Goal: Task Accomplishment & Management: Manage account settings

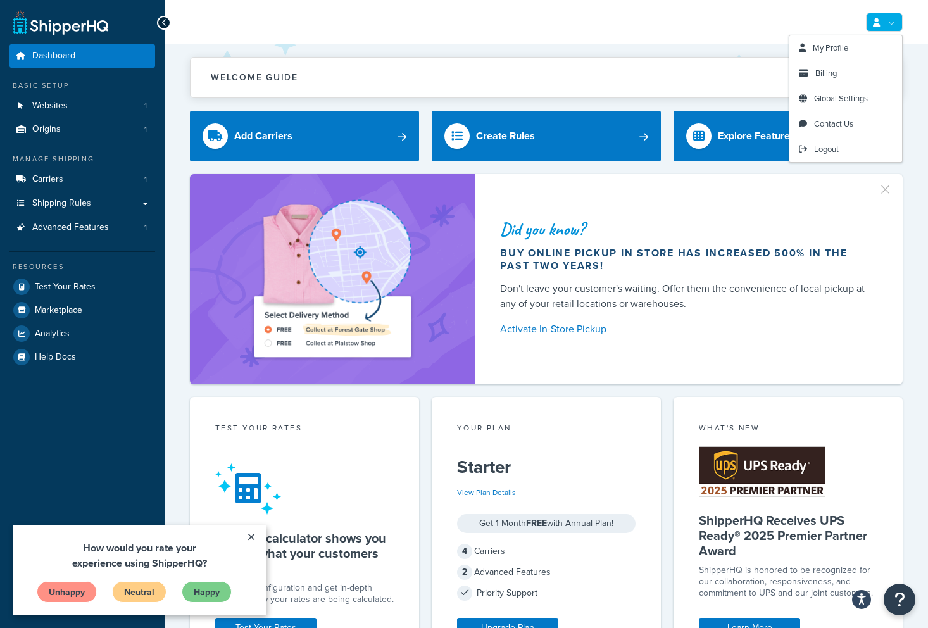
click at [888, 15] on link at bounding box center [884, 22] width 37 height 19
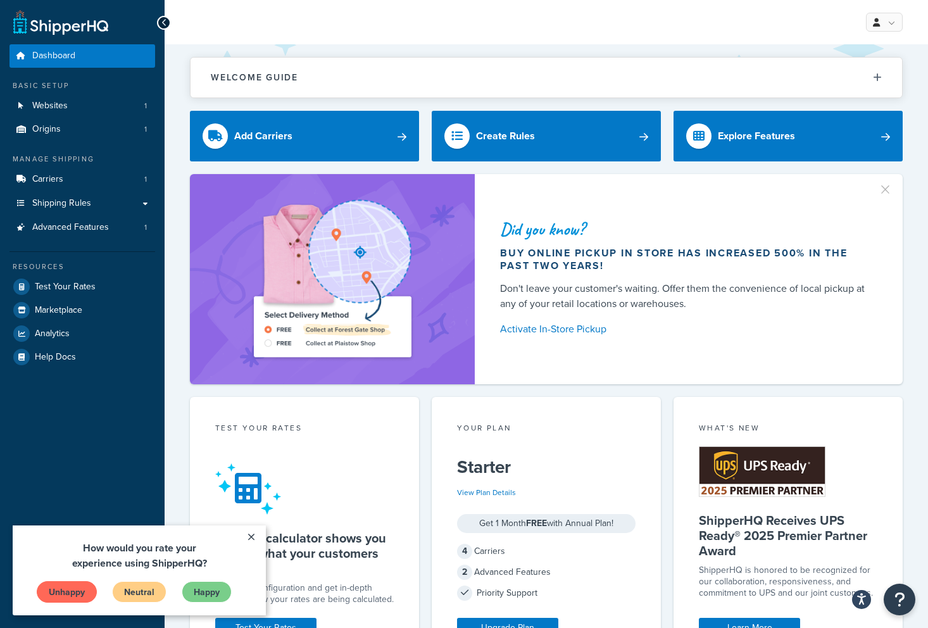
click at [69, 594] on link "Unhappy" at bounding box center [67, 592] width 60 height 22
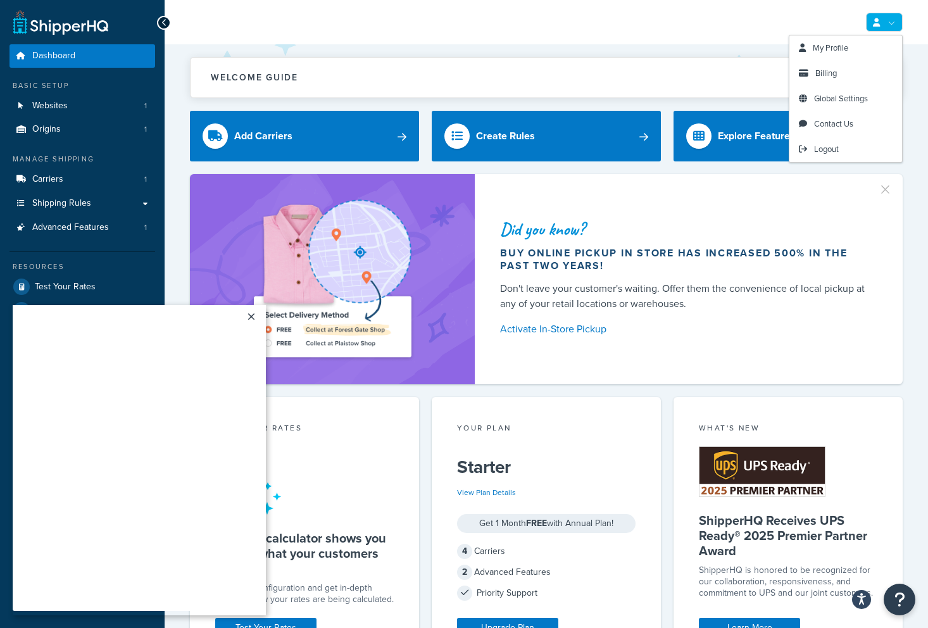
click at [884, 25] on link at bounding box center [884, 22] width 37 height 19
click at [826, 74] on span "Billing" at bounding box center [826, 73] width 22 height 12
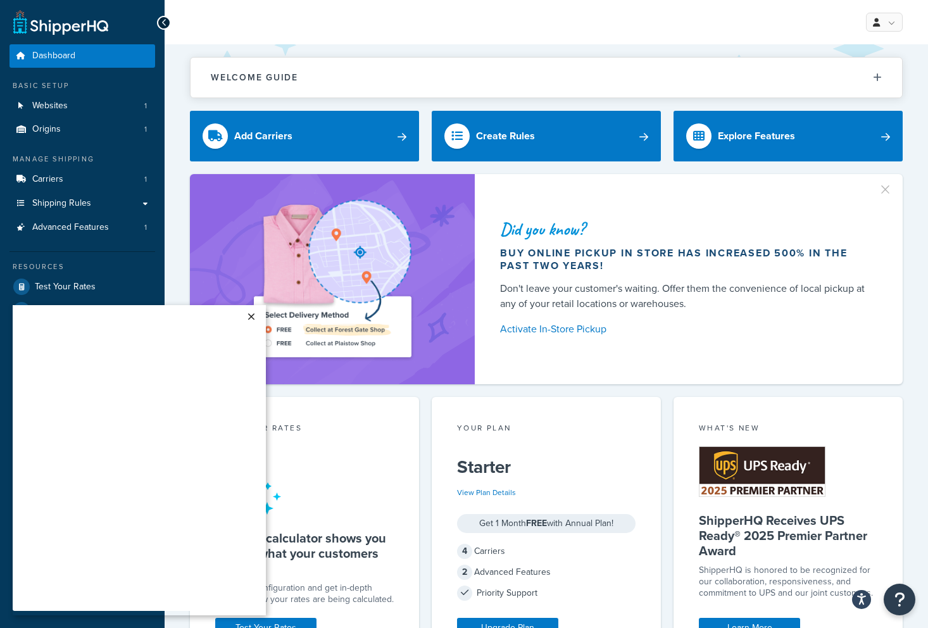
click at [251, 315] on link "×" at bounding box center [251, 316] width 22 height 23
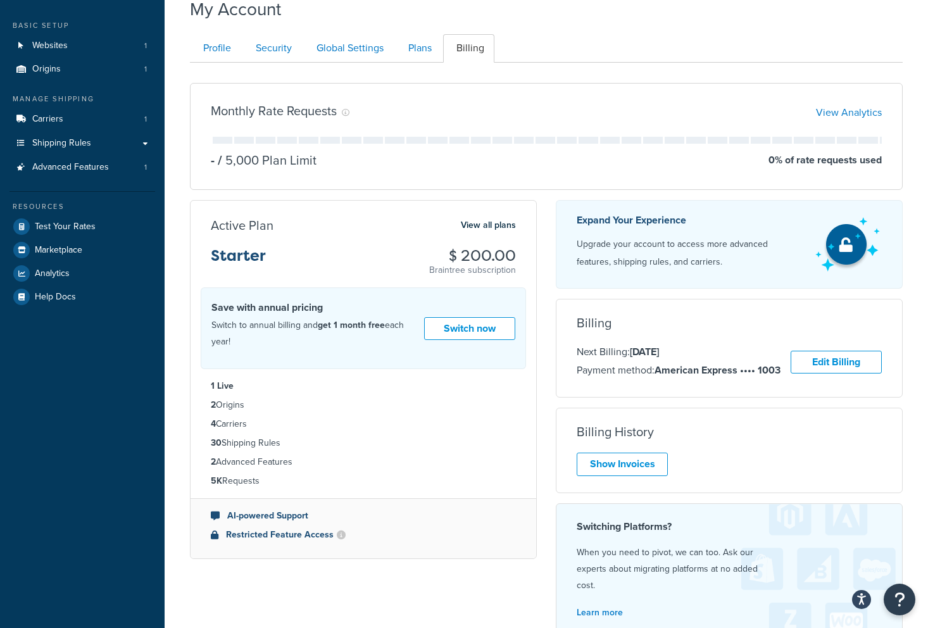
scroll to position [211, 0]
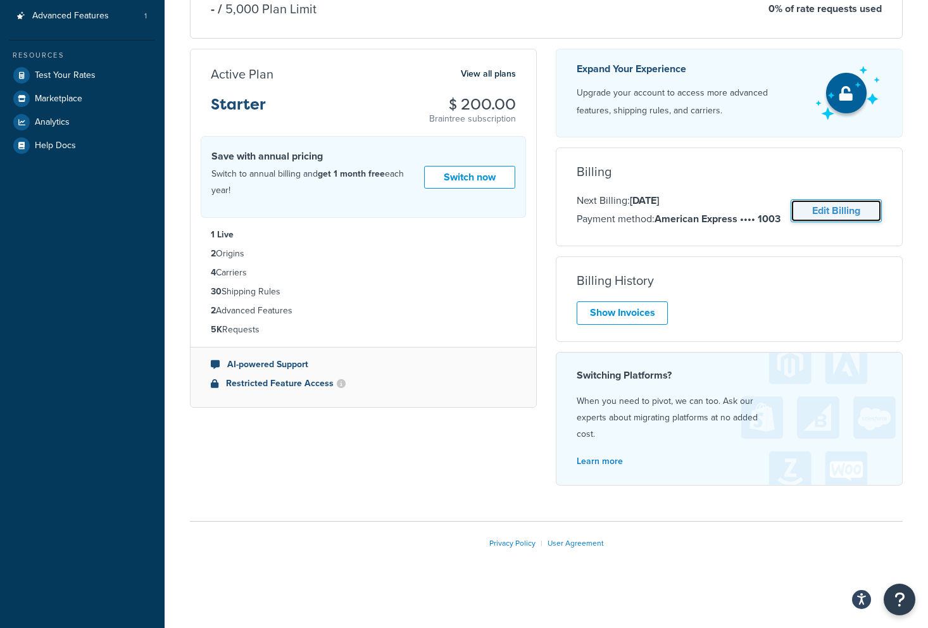
click at [838, 210] on link "Edit Billing" at bounding box center [836, 210] width 91 height 23
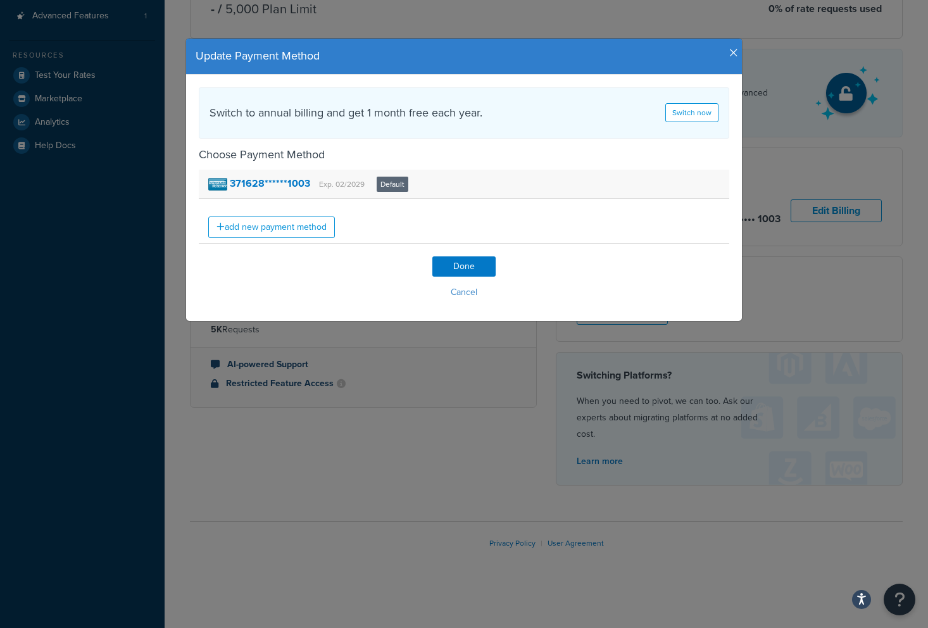
click at [480, 172] on div "371628******1003 Exp. 02/2029 Default" at bounding box center [464, 184] width 531 height 29
click at [290, 183] on strong "371628******1003" at bounding box center [270, 183] width 80 height 15
click at [462, 290] on button "Cancel" at bounding box center [464, 292] width 531 height 19
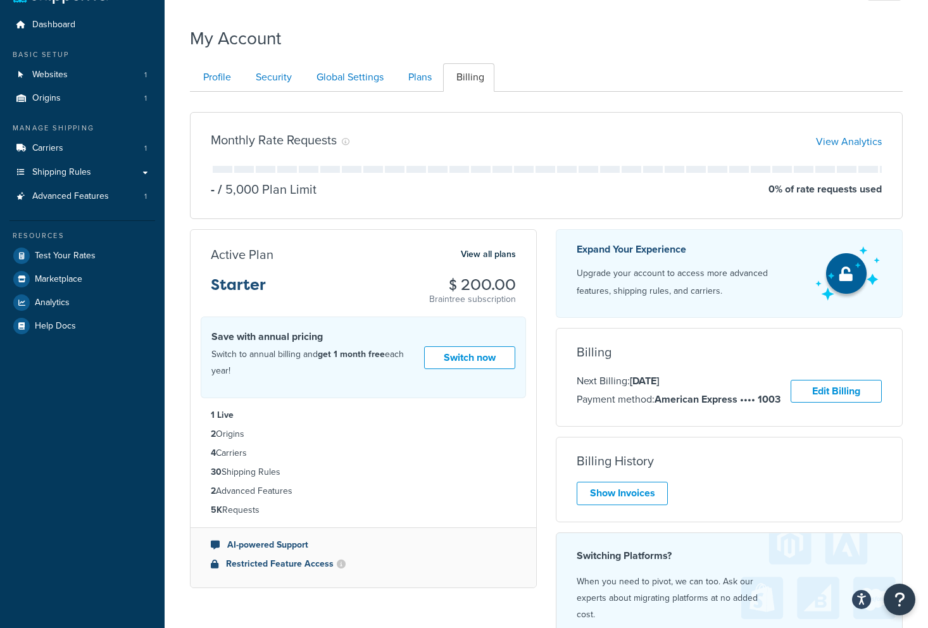
scroll to position [0, 0]
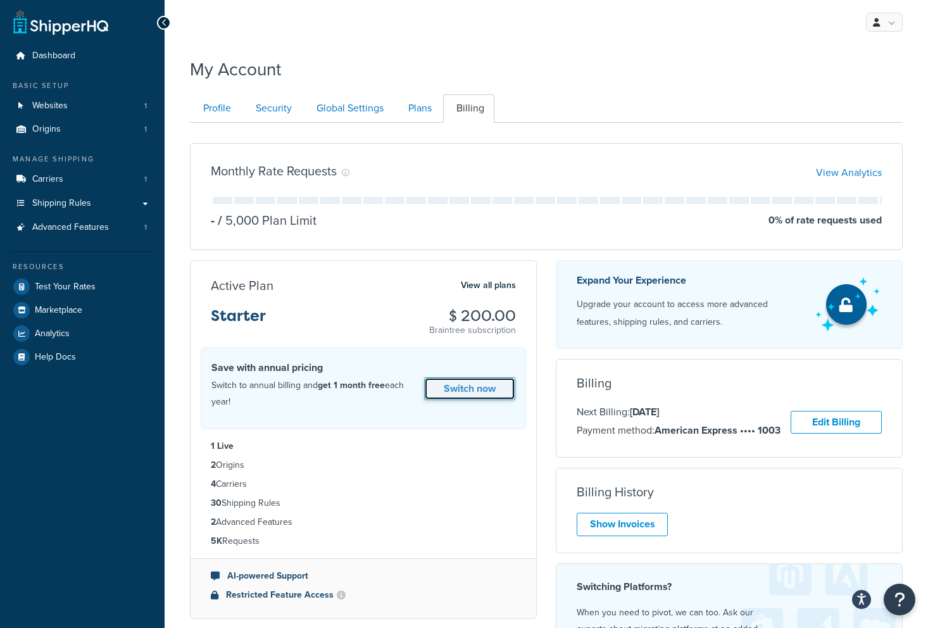
click at [481, 384] on link "Switch now" at bounding box center [469, 388] width 91 height 23
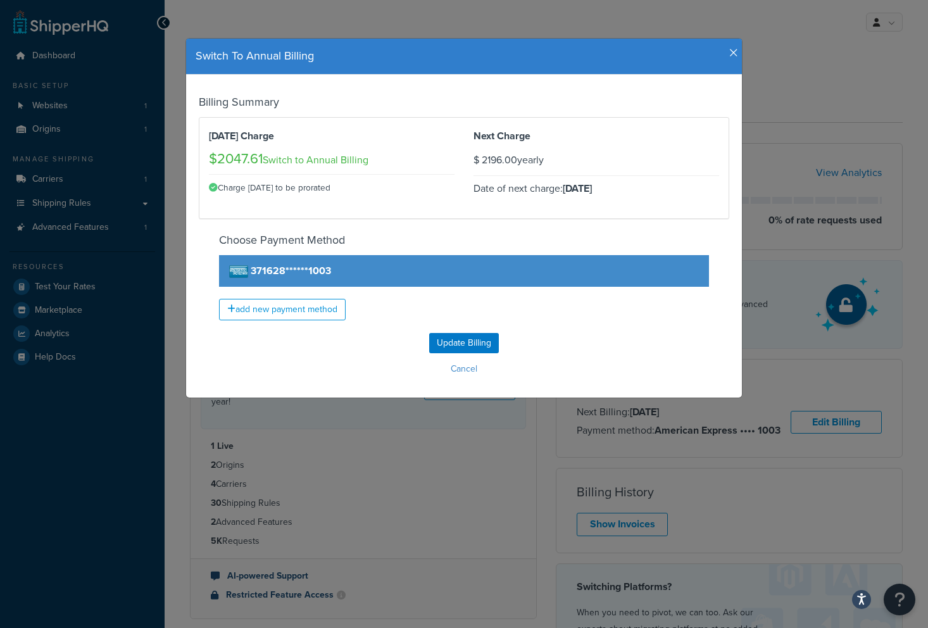
click at [726, 53] on h4 "Switch To Annual Billing" at bounding box center [464, 56] width 537 height 16
click at [729, 53] on h4 "Switch To Annual Billing" at bounding box center [464, 56] width 537 height 16
click at [732, 52] on icon "button" at bounding box center [733, 52] width 9 height 11
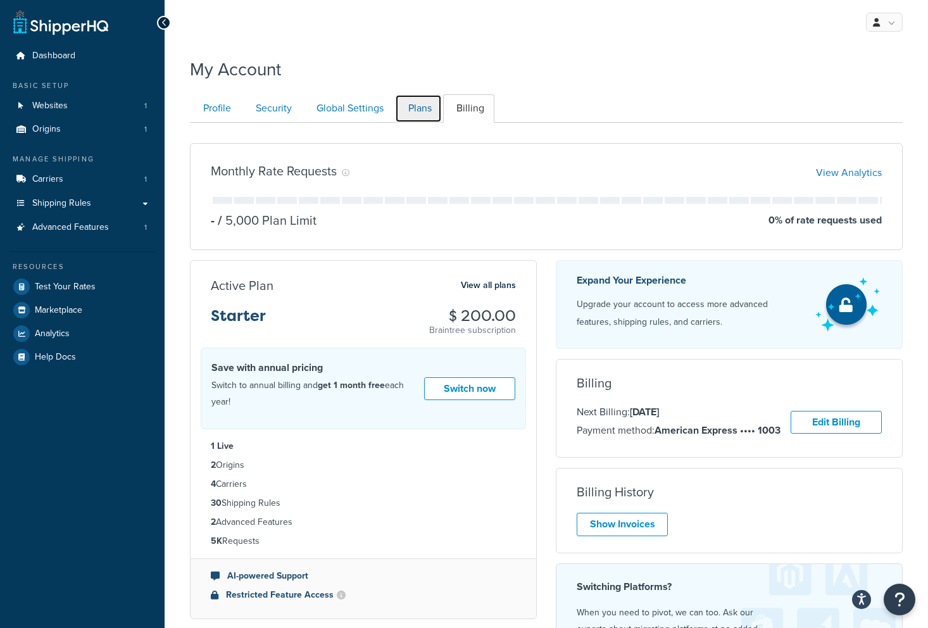
click at [419, 113] on link "Plans" at bounding box center [418, 108] width 47 height 28
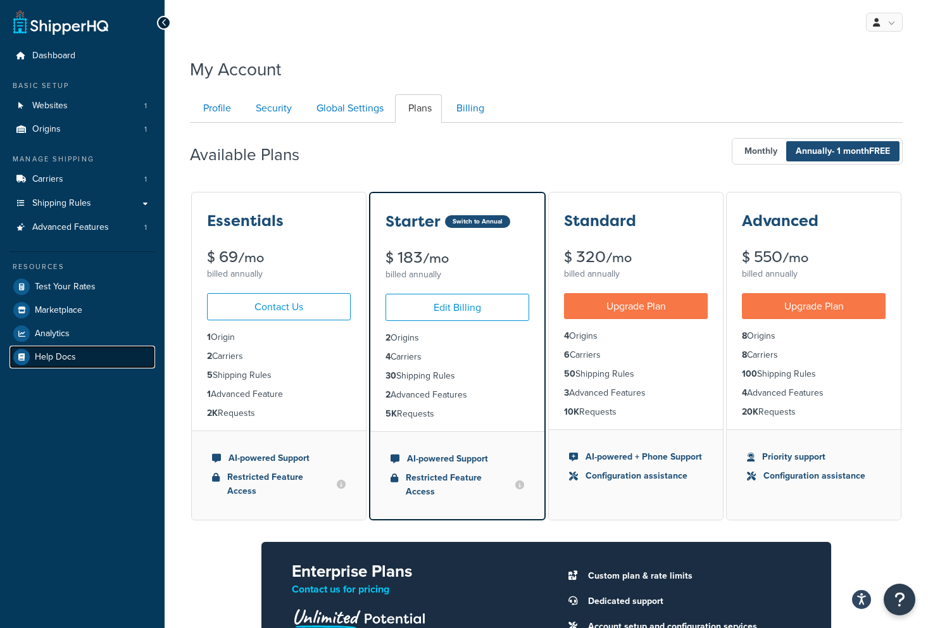
click at [59, 355] on span "Help Docs" at bounding box center [55, 357] width 41 height 11
click at [218, 110] on link "Profile" at bounding box center [215, 108] width 51 height 28
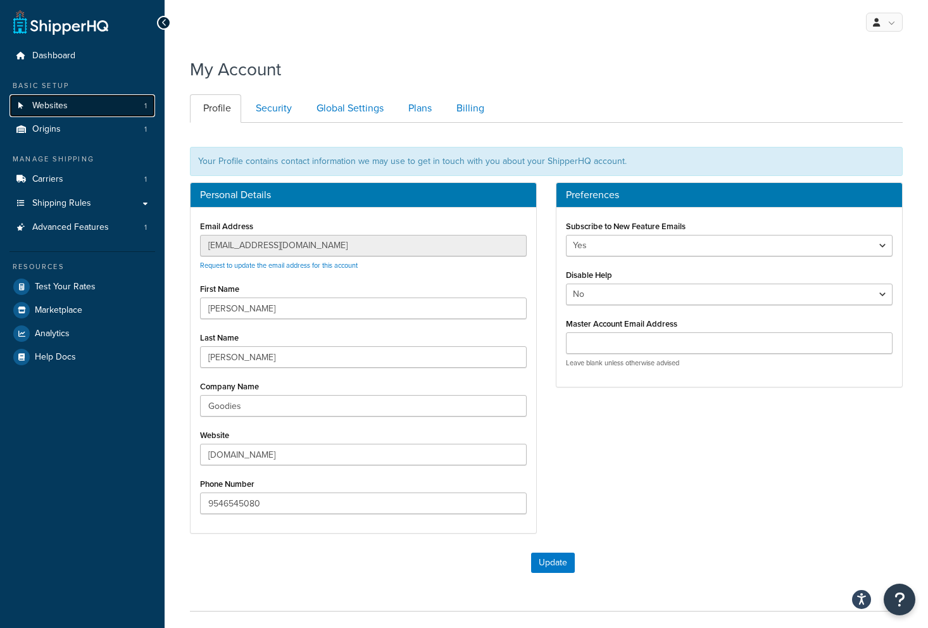
click at [99, 112] on link "Websites 1" at bounding box center [82, 105] width 146 height 23
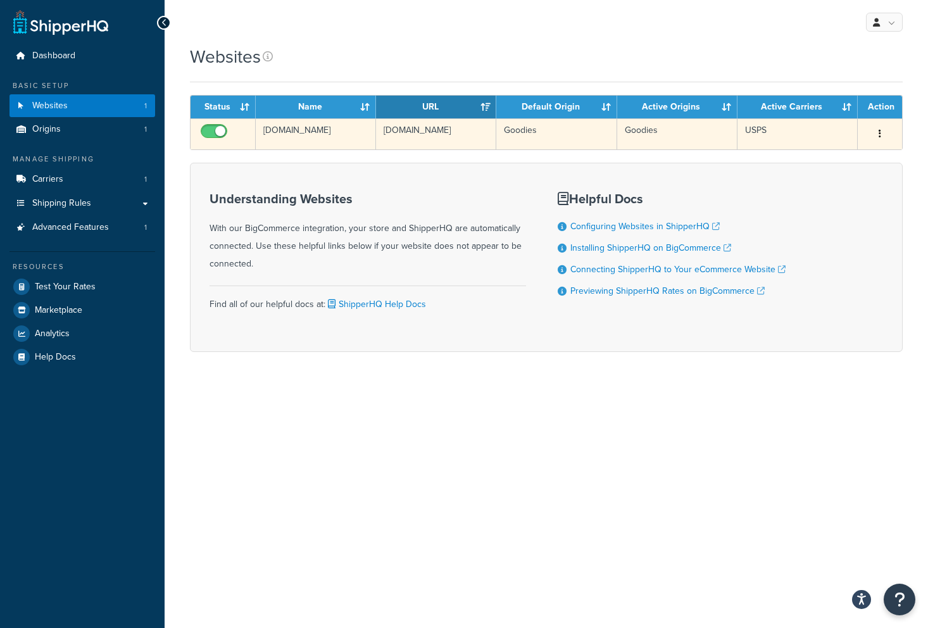
click at [217, 130] on input "checkbox" at bounding box center [215, 135] width 35 height 16
checkbox input "false"
click at [878, 129] on button "button" at bounding box center [880, 134] width 18 height 20
click at [840, 183] on link "Delete" at bounding box center [829, 185] width 100 height 26
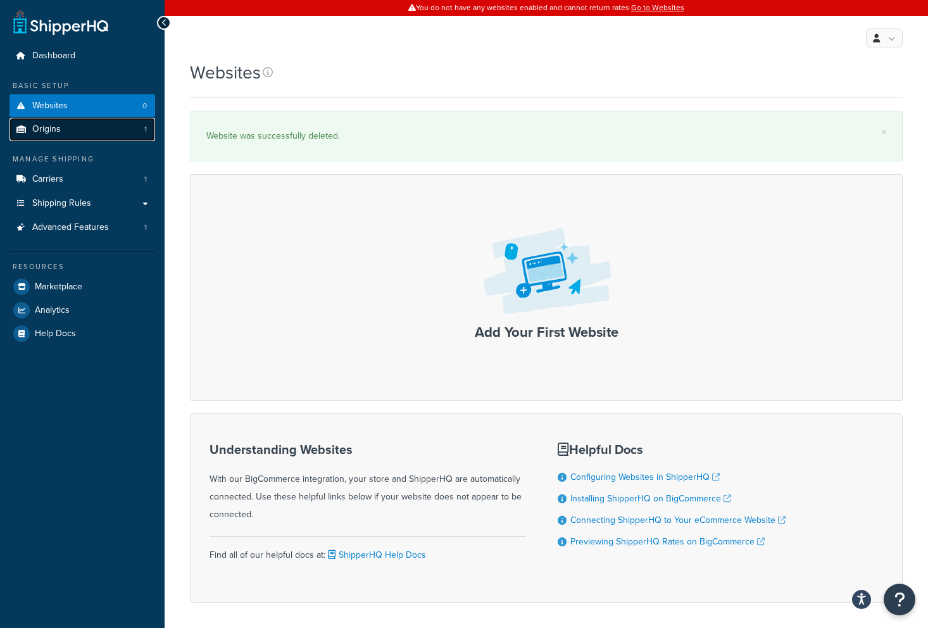
click at [42, 131] on span "Origins" at bounding box center [46, 129] width 28 height 11
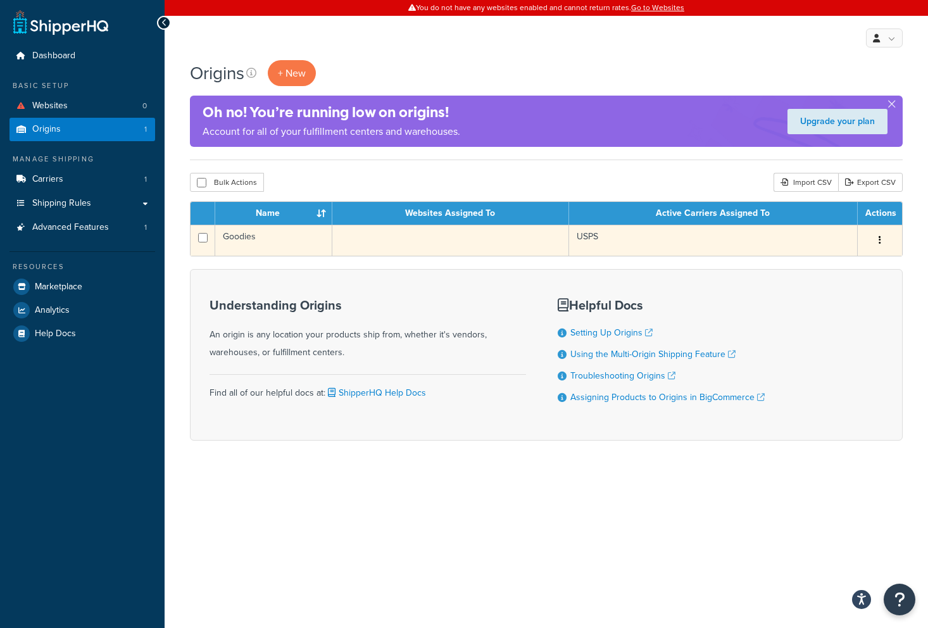
click at [875, 239] on button "button" at bounding box center [880, 240] width 18 height 20
click at [833, 318] on link "Delete" at bounding box center [838, 316] width 100 height 26
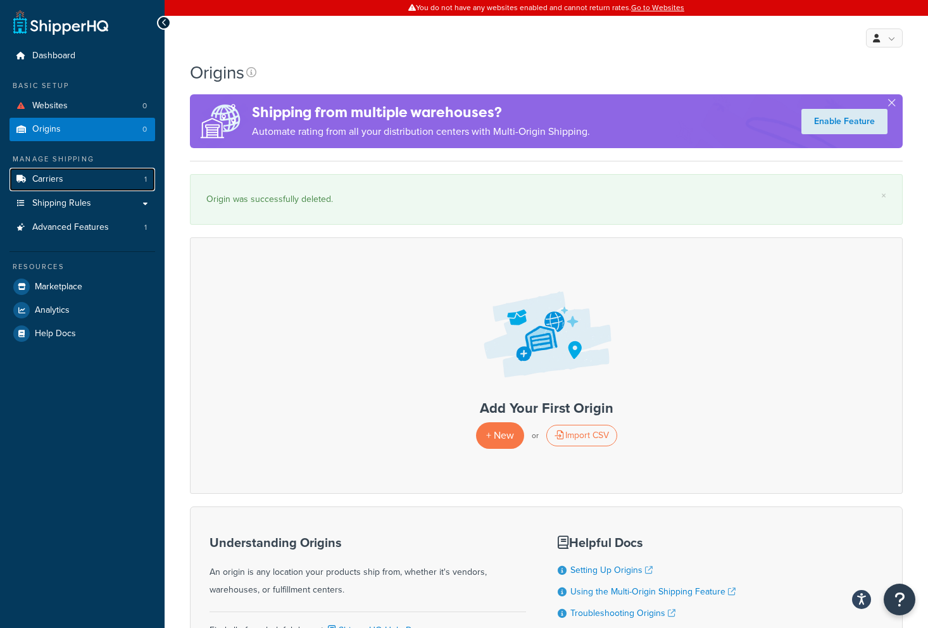
click at [76, 174] on link "Carriers 1" at bounding box center [82, 179] width 146 height 23
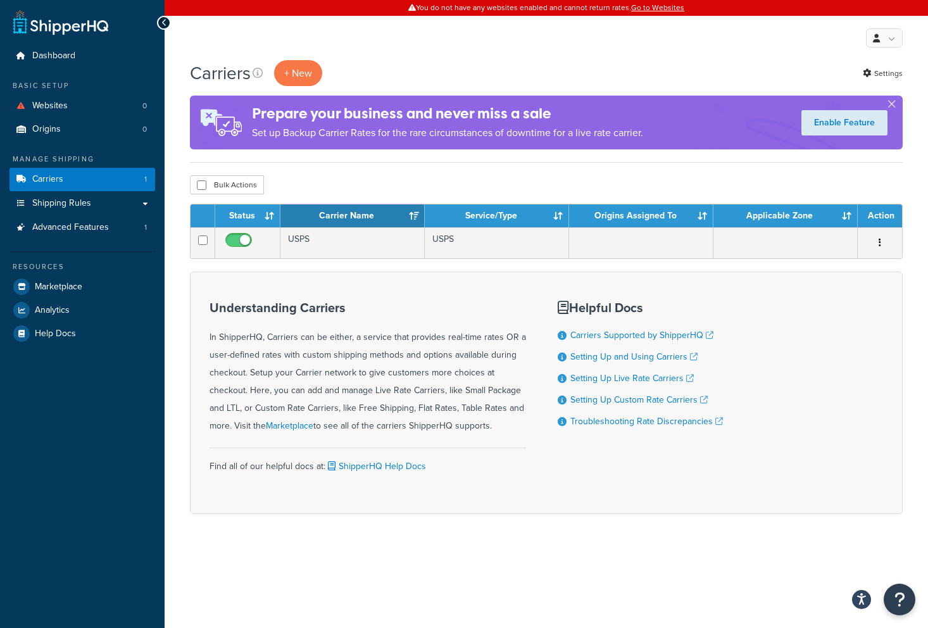
click at [211, 68] on h1 "Carriers" at bounding box center [220, 73] width 61 height 25
click at [65, 65] on link "Dashboard" at bounding box center [82, 55] width 146 height 23
